Goal: Check status: Check status

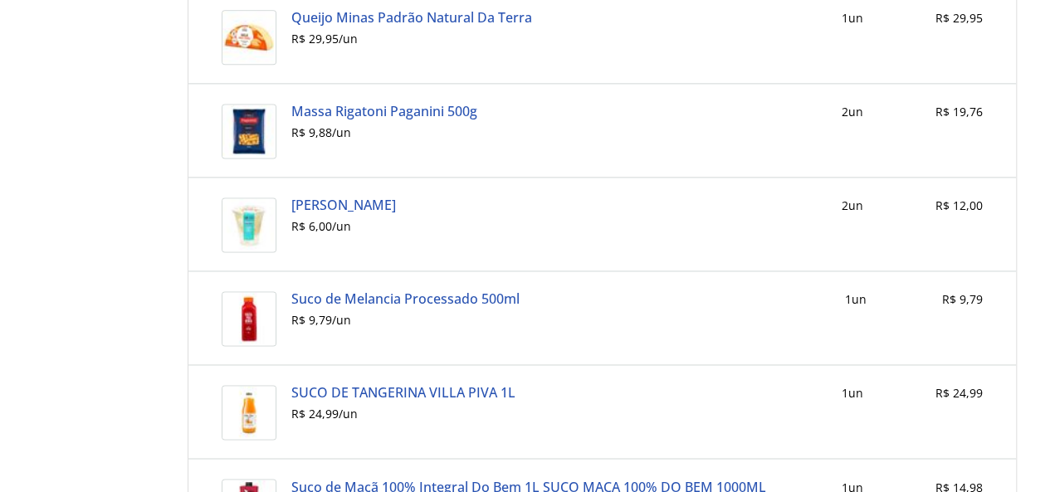
scroll to position [800, 0]
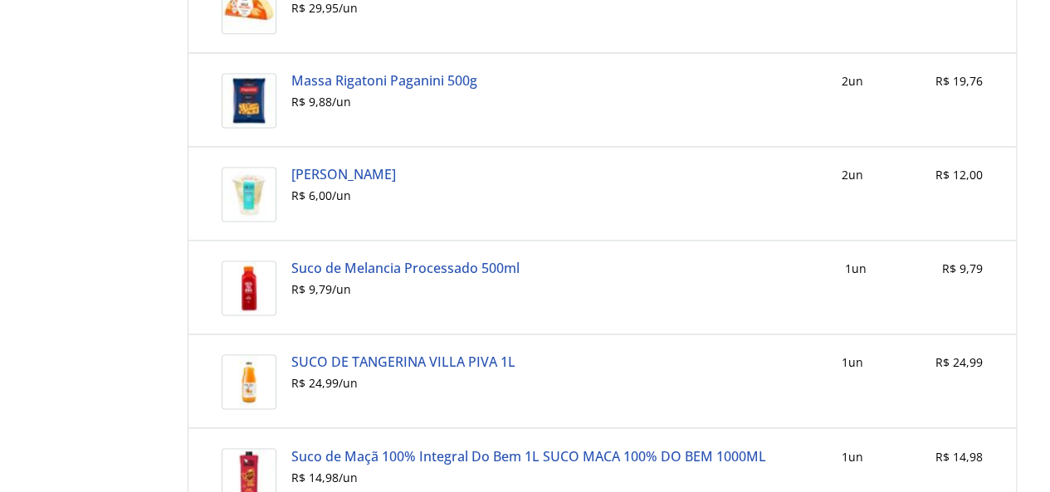
scroll to position [1078, 0]
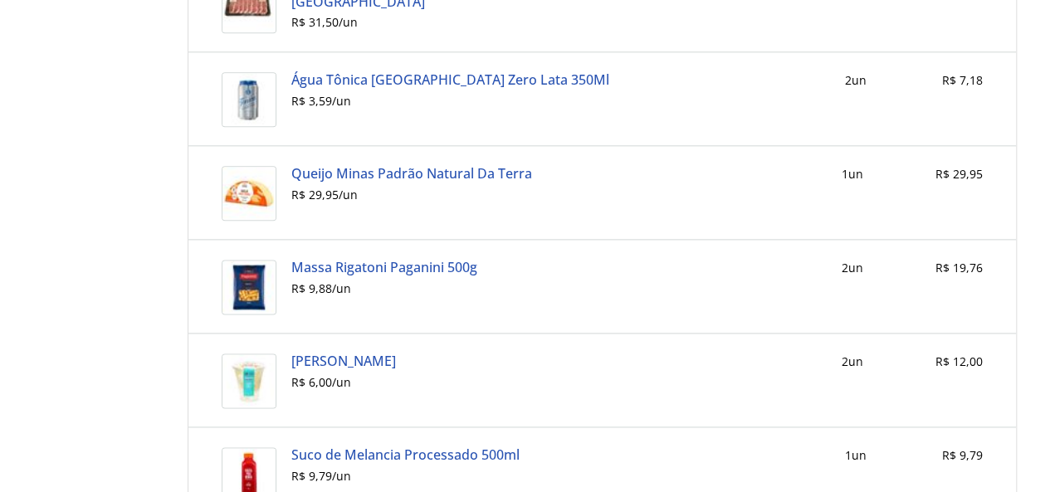
scroll to position [663, 0]
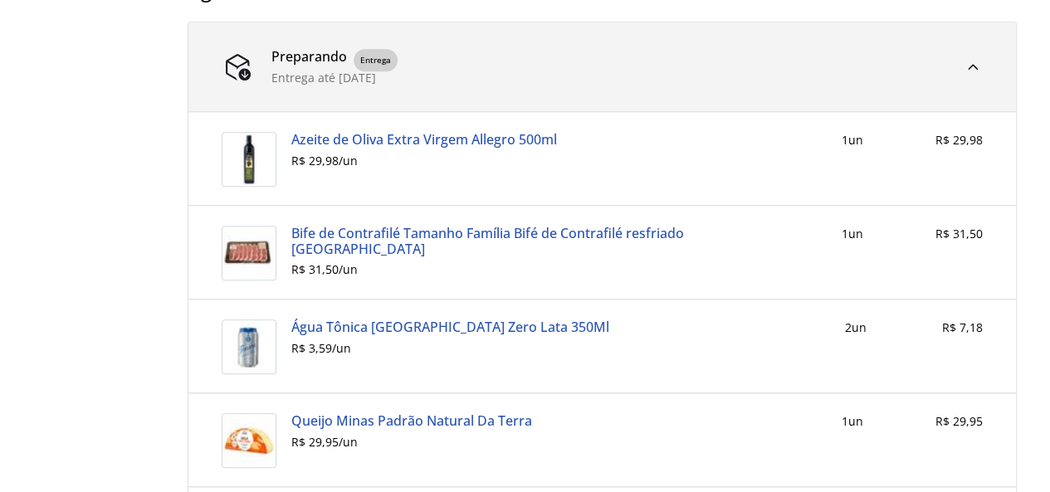
scroll to position [830, 0]
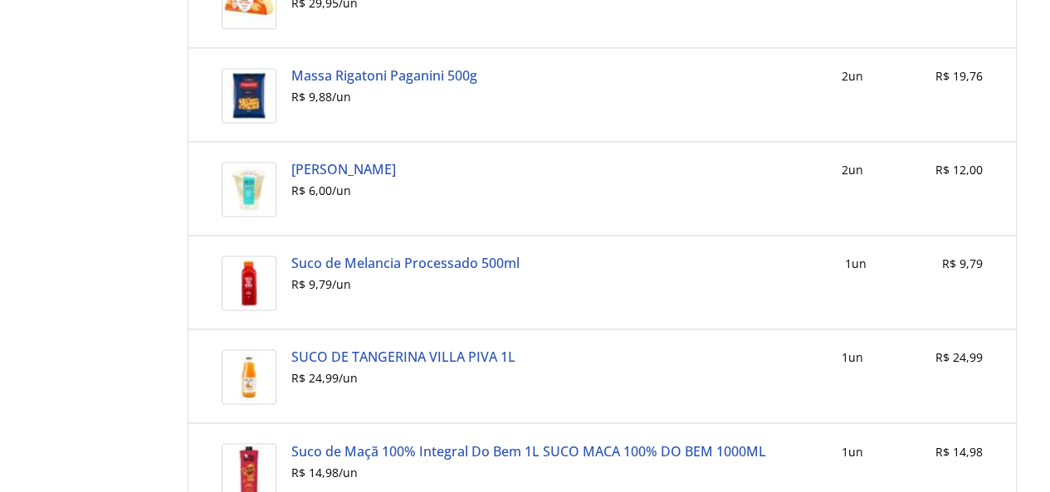
scroll to position [1005, 0]
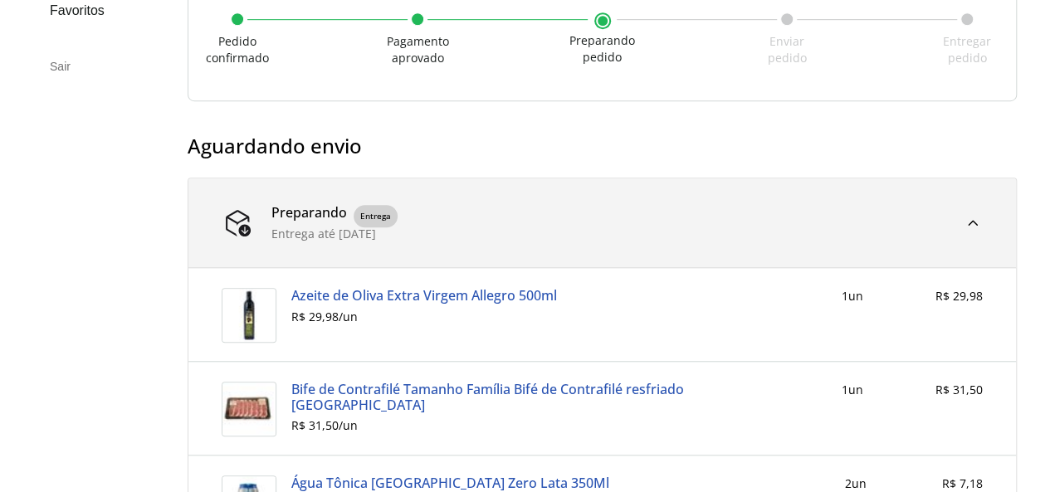
scroll to position [524, 0]
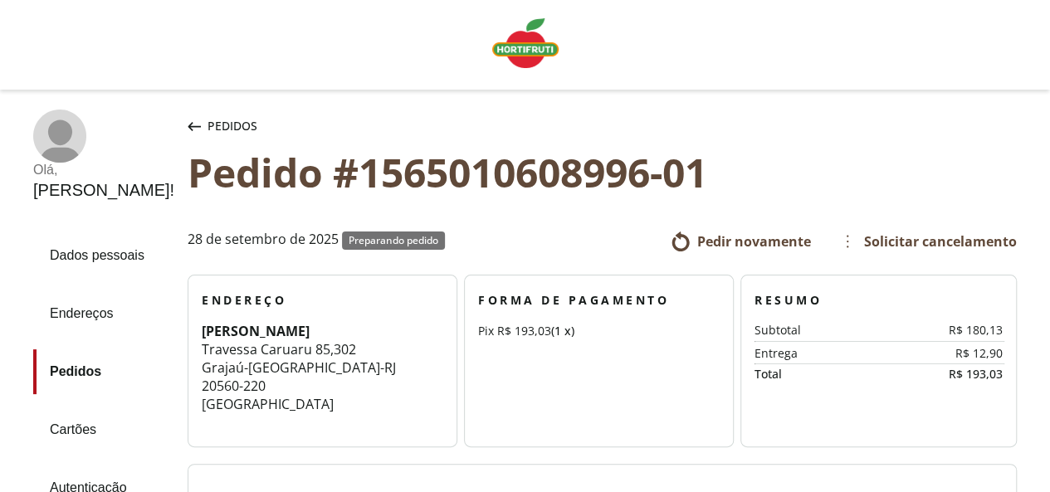
click at [523, 46] on img "Linha de sessão" at bounding box center [525, 43] width 66 height 50
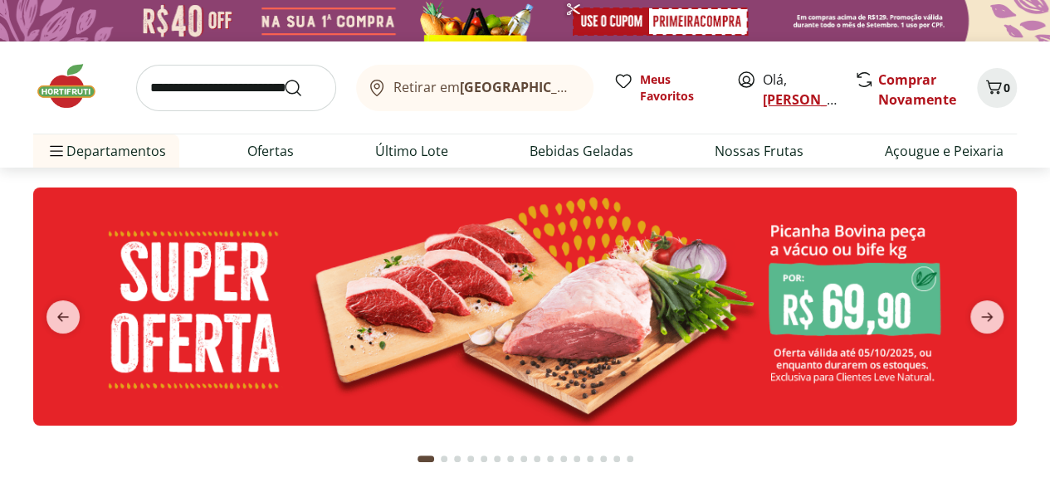
click at [782, 95] on link "[PERSON_NAME]" at bounding box center [817, 99] width 108 height 18
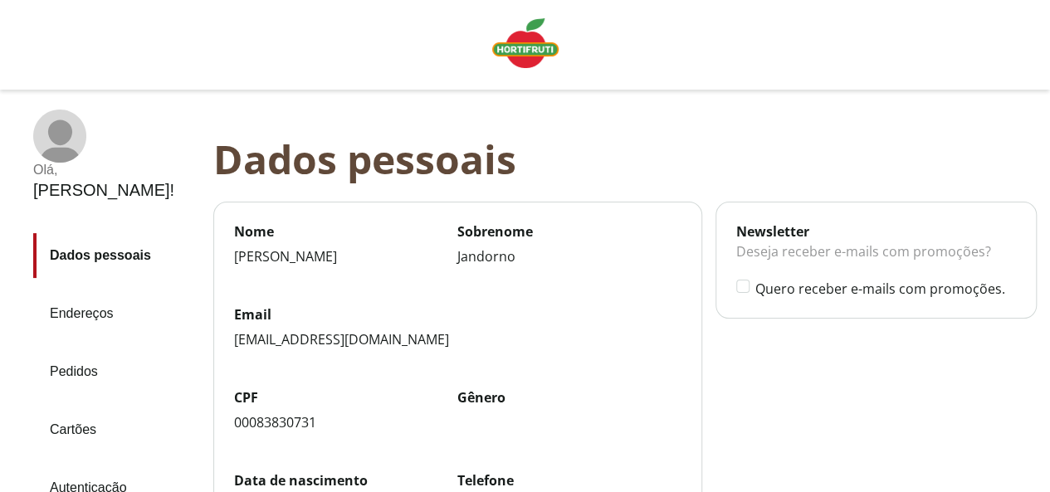
click at [81, 350] on link "Pedidos" at bounding box center [116, 372] width 167 height 45
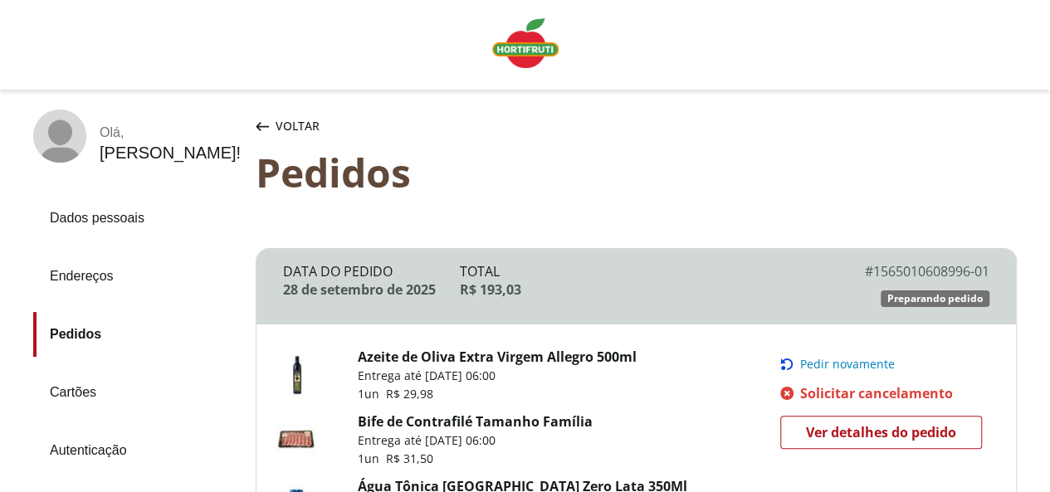
click at [855, 420] on span "Ver detalhes do pedido" at bounding box center [881, 432] width 150 height 25
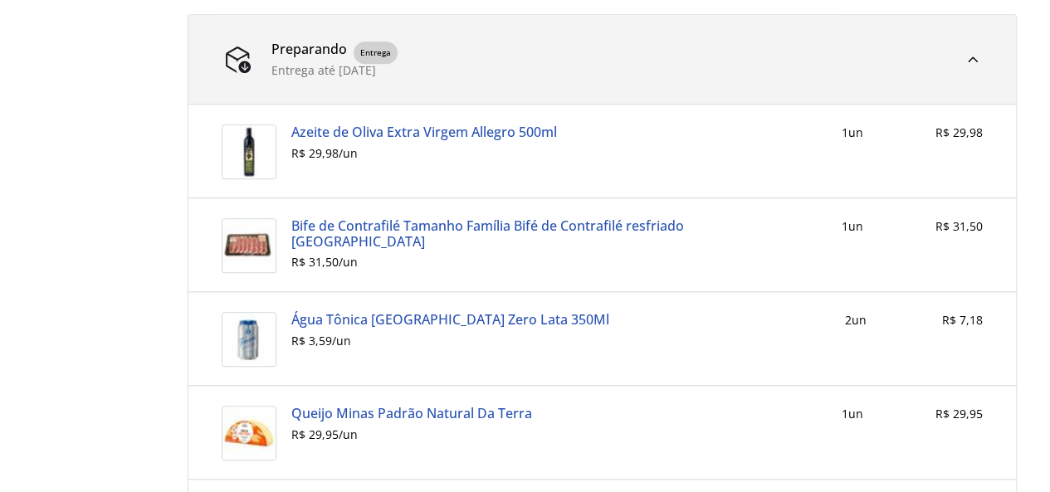
scroll to position [800, 0]
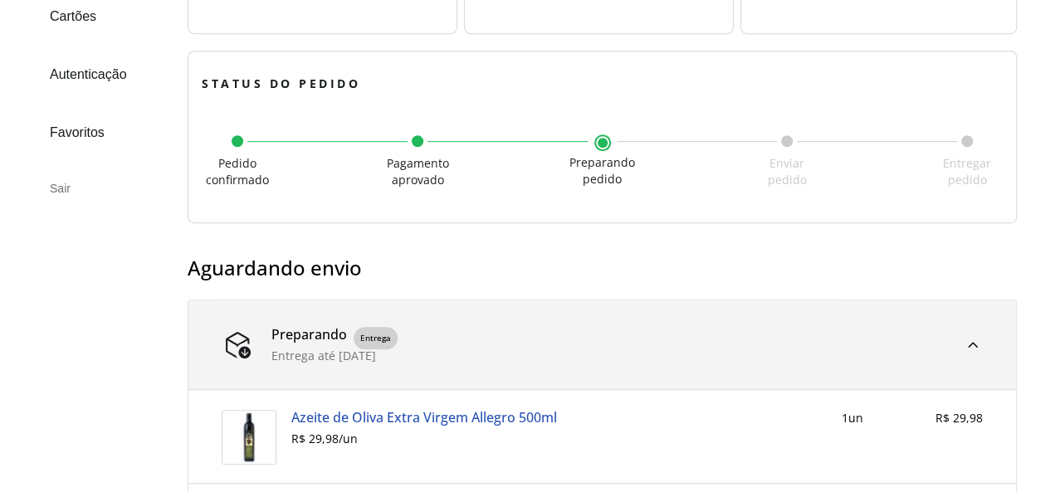
scroll to position [451, 0]
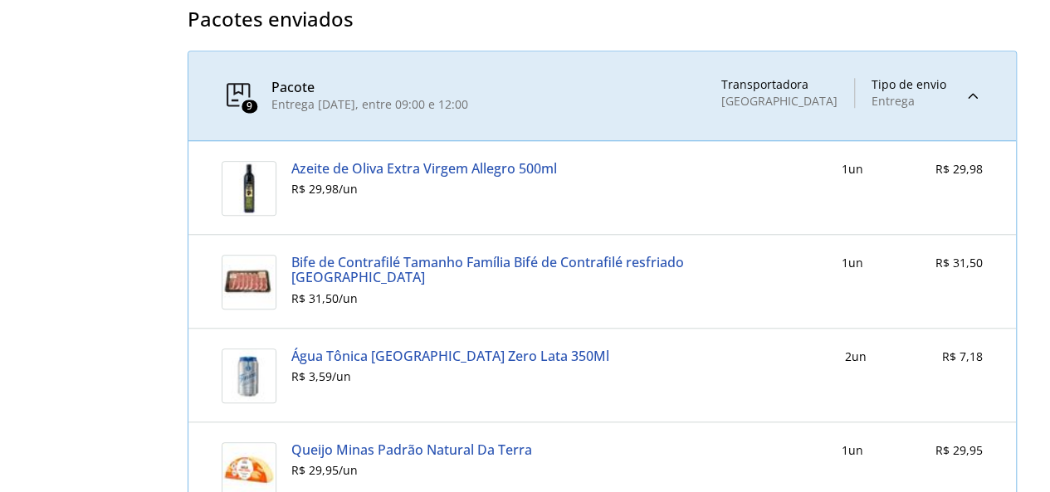
scroll to position [684, 0]
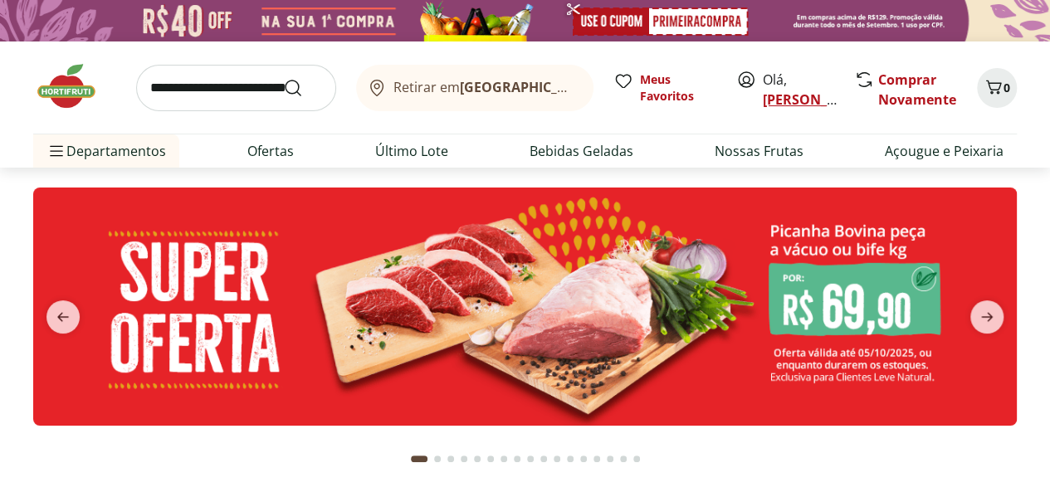
click at [789, 105] on link "[PERSON_NAME]" at bounding box center [817, 99] width 108 height 18
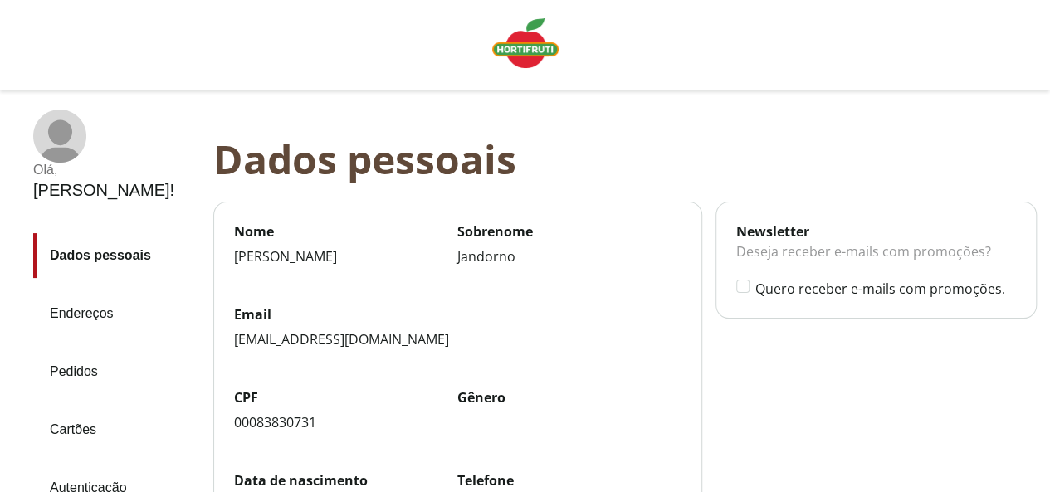
click at [81, 350] on link "Pedidos" at bounding box center [116, 372] width 167 height 45
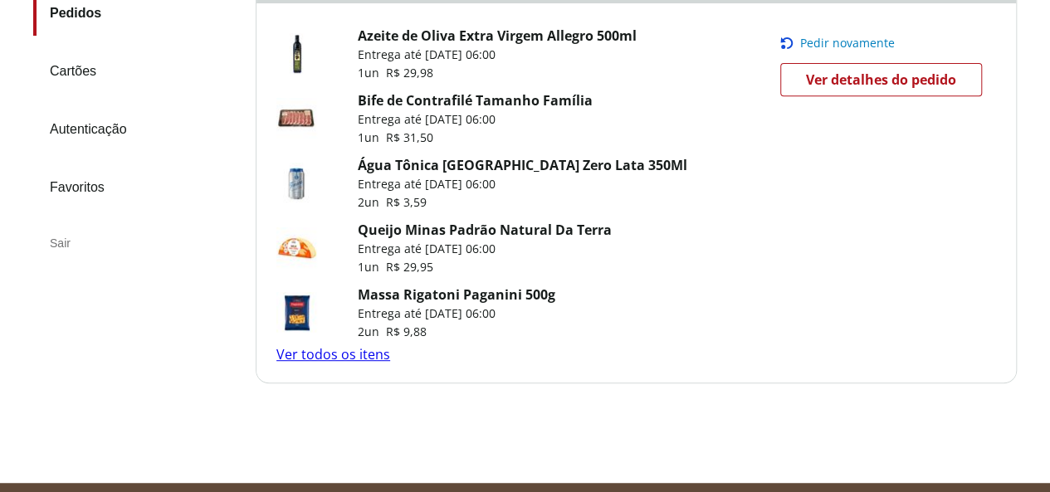
scroll to position [371, 0]
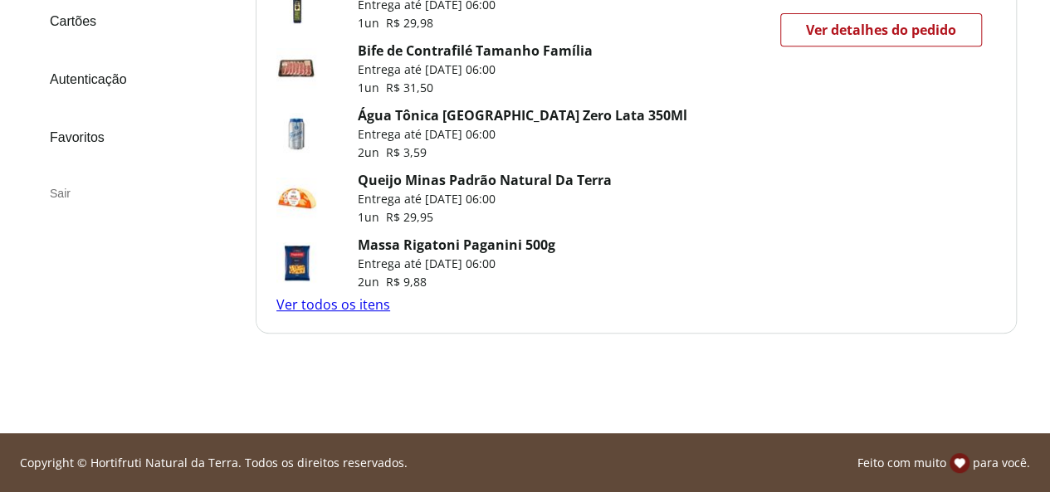
click at [351, 306] on link "Ver todos os itens" at bounding box center [333, 305] width 114 height 18
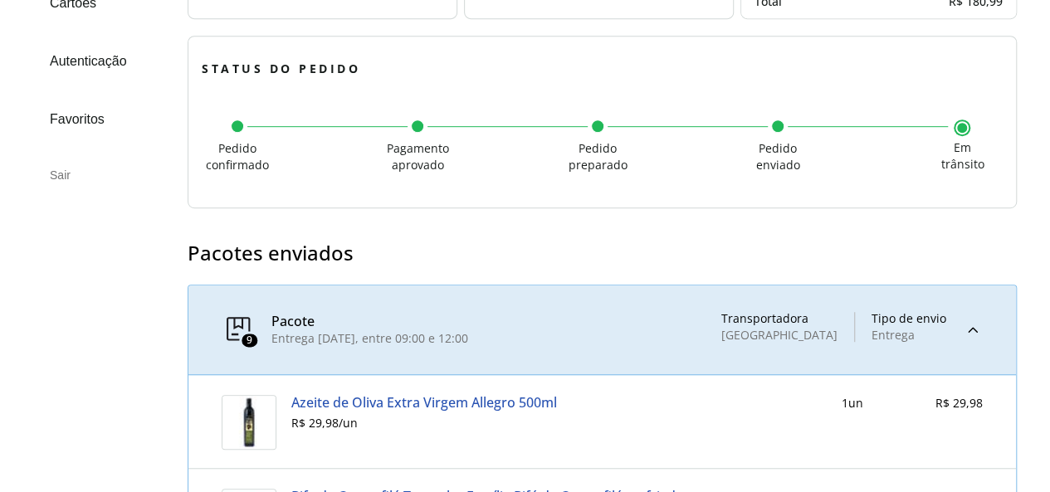
scroll to position [565, 0]
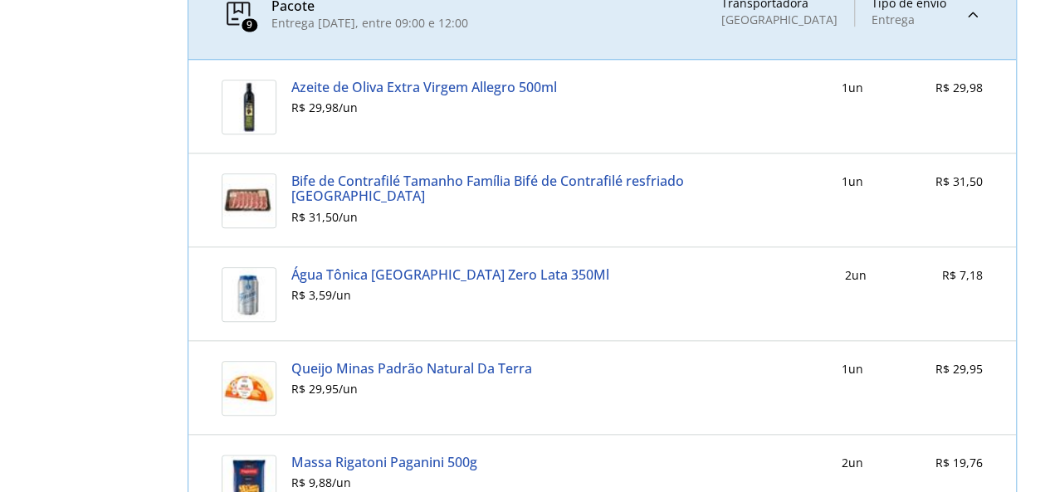
scroll to position [703, 0]
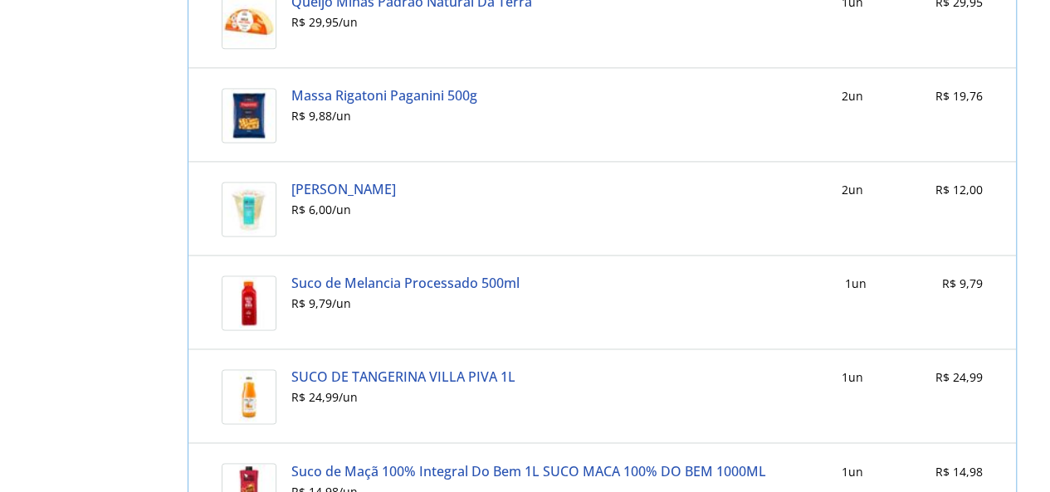
scroll to position [864, 0]
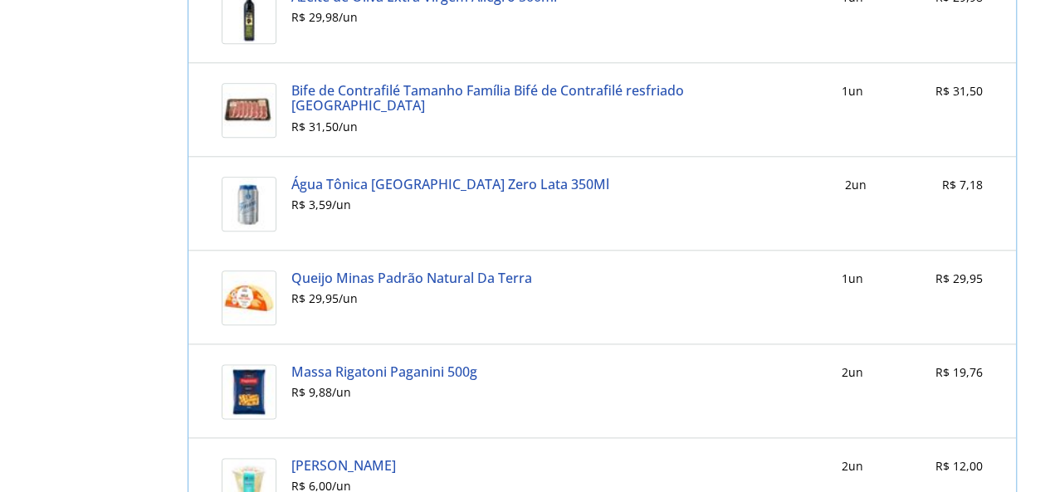
scroll to position [830, 0]
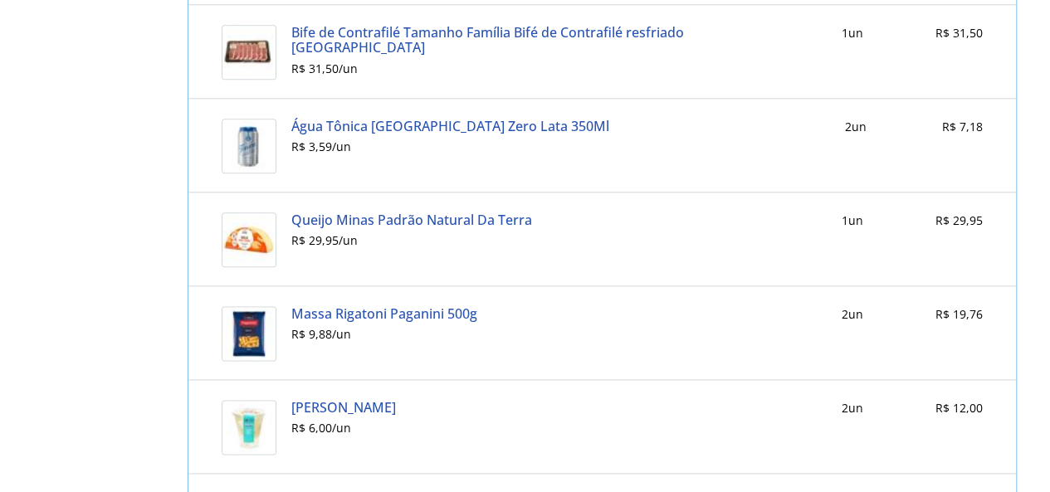
scroll to position [864, 0]
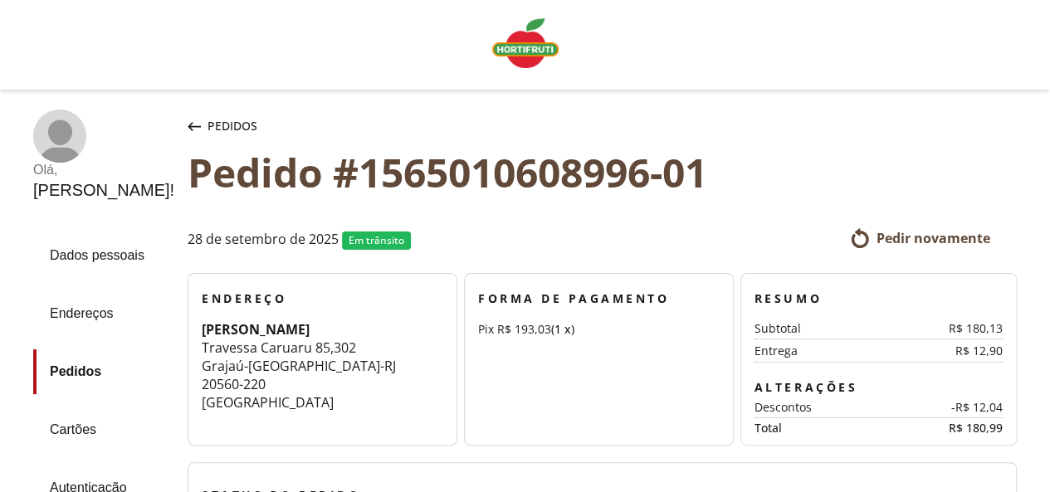
scroll to position [276, 0]
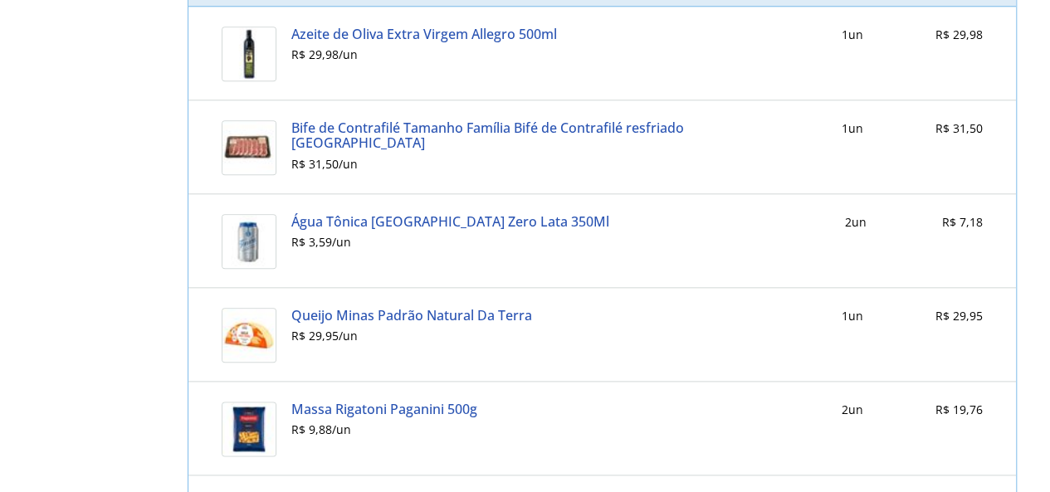
scroll to position [684, 0]
